Goal: Task Accomplishment & Management: Manage account settings

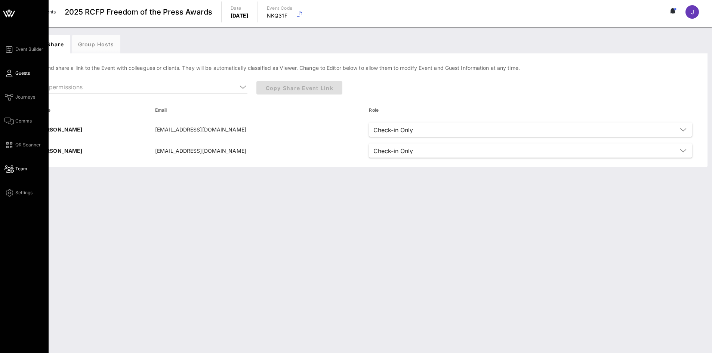
click at [16, 75] on span "Guests" at bounding box center [22, 73] width 15 height 7
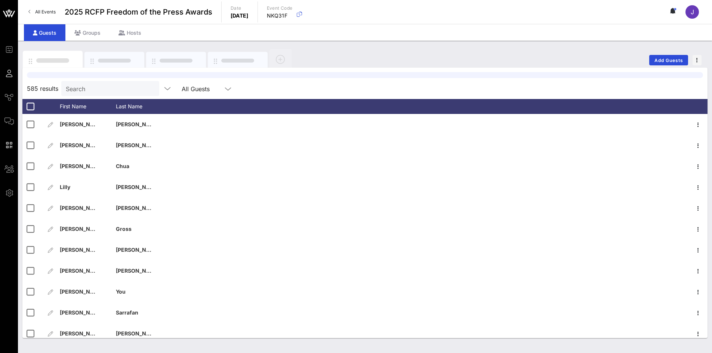
click at [110, 78] on div at bounding box center [365, 75] width 677 height 6
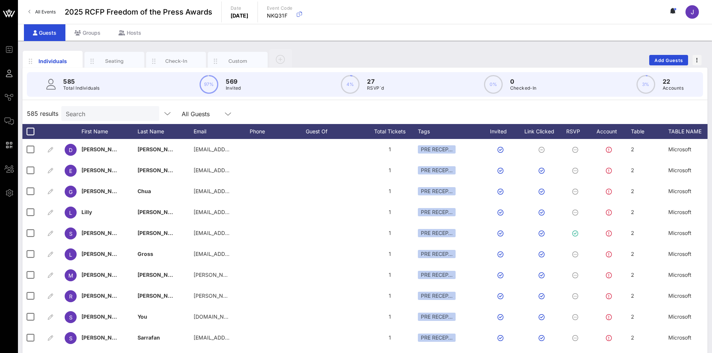
click at [100, 118] on input "Search" at bounding box center [110, 114] width 88 height 10
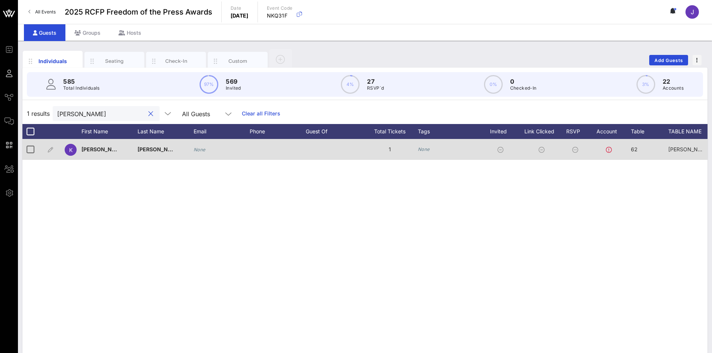
type input "[PERSON_NAME]"
click at [208, 149] on div "None" at bounding box center [222, 149] width 56 height 21
click at [199, 151] on icon "None" at bounding box center [200, 150] width 12 height 6
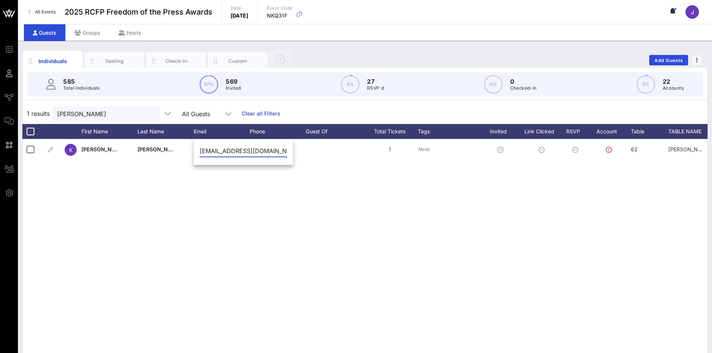
scroll to position [0, 7]
type input "[EMAIL_ADDRESS][DOMAIN_NAME]"
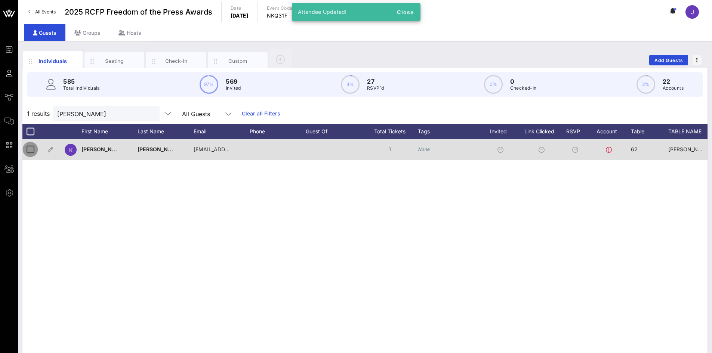
click at [33, 150] on div at bounding box center [30, 149] width 13 height 13
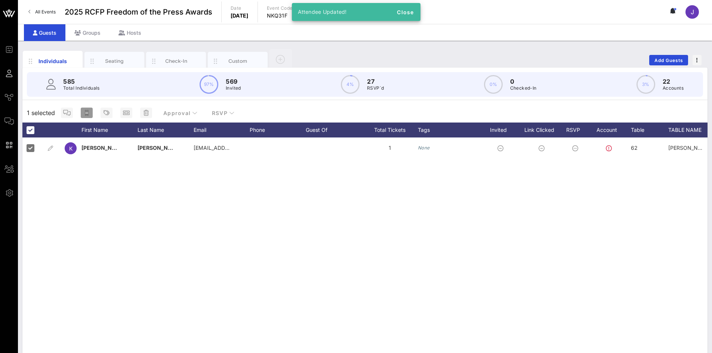
click at [88, 115] on icon "button" at bounding box center [87, 113] width 4 height 6
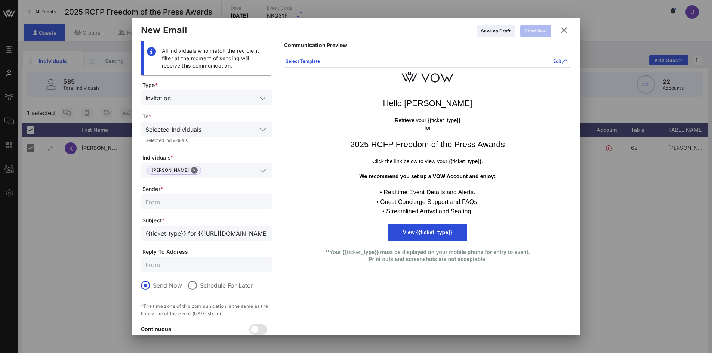
click at [193, 203] on input "text" at bounding box center [206, 202] width 122 height 10
type input "Reporters Committee for Freedom of the Press"
drag, startPoint x: 209, startPoint y: 263, endPoint x: 230, endPoint y: 254, distance: 23.0
click at [216, 263] on input "text" at bounding box center [206, 265] width 122 height 10
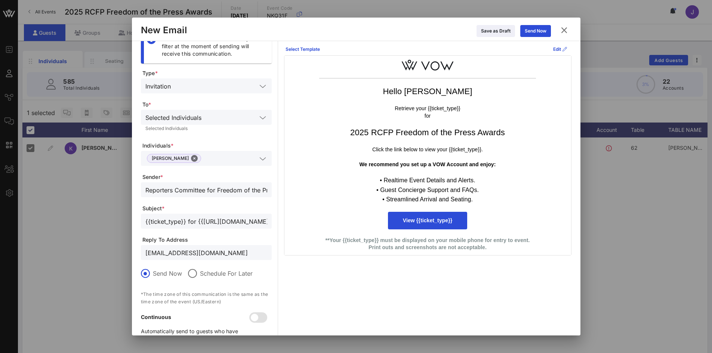
scroll to position [0, 0]
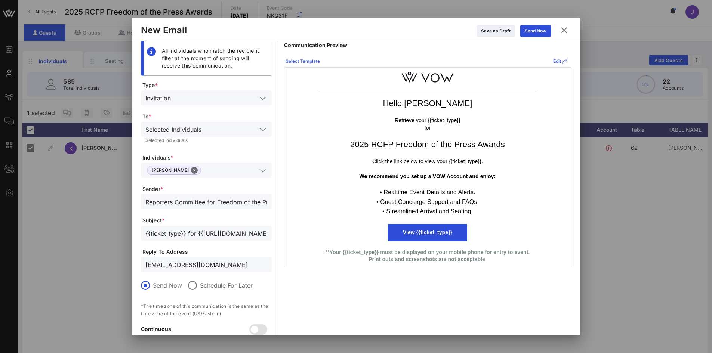
type input "[EMAIL_ADDRESS][DOMAIN_NAME]"
click at [305, 64] on div "Select Template" at bounding box center [303, 61] width 34 height 7
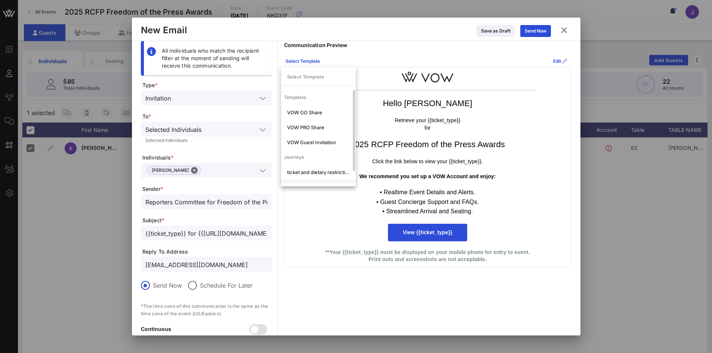
scroll to position [14, 0]
click at [331, 159] on div "ticket and dietary restrictions" at bounding box center [318, 158] width 63 height 6
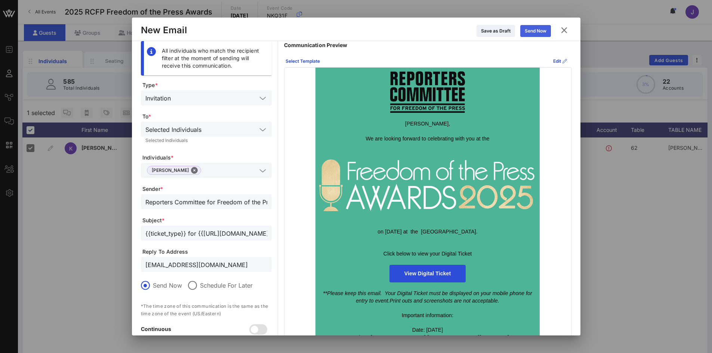
click at [544, 33] on div "Send Now" at bounding box center [536, 30] width 22 height 7
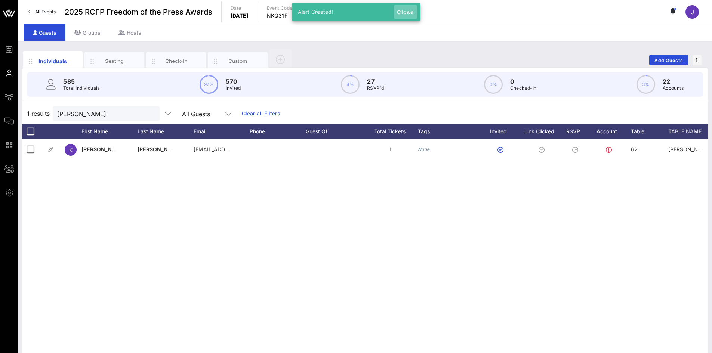
click at [410, 13] on span "Close" at bounding box center [406, 12] width 18 height 6
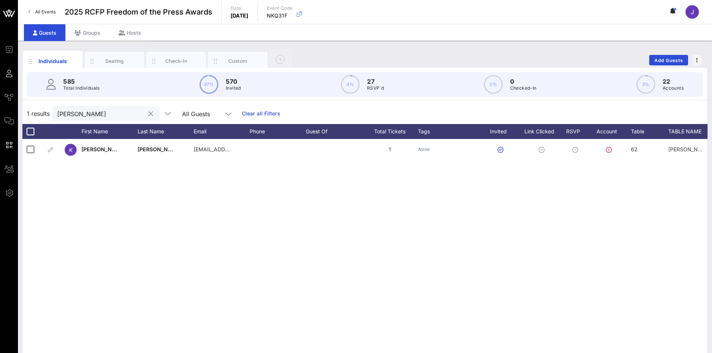
click at [148, 112] on button "clear icon" at bounding box center [150, 113] width 5 height 7
